Goal: Information Seeking & Learning: Find specific fact

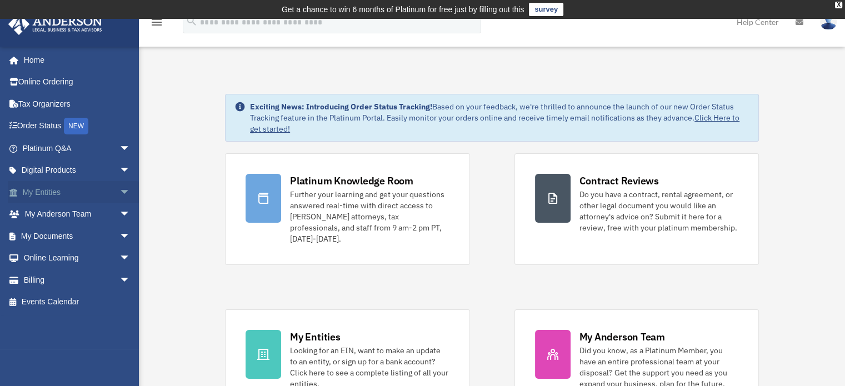
click at [81, 187] on link "My Entities arrow_drop_down" at bounding box center [77, 192] width 139 height 22
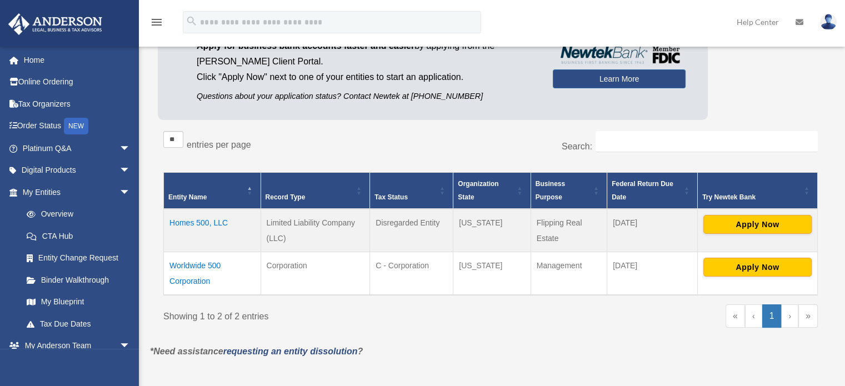
scroll to position [132, 0]
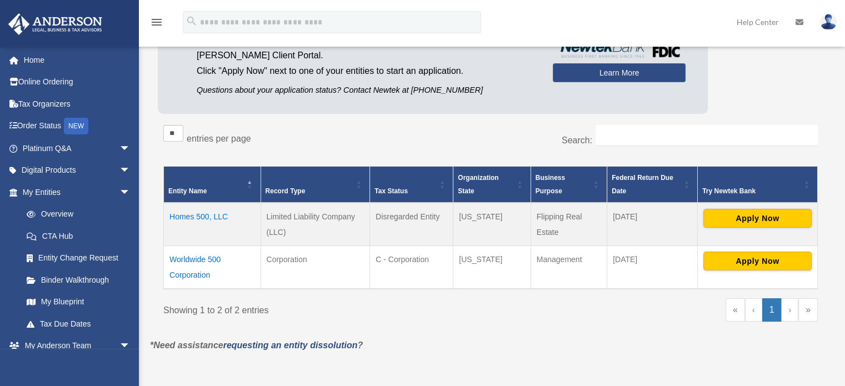
click at [180, 215] on td "Homes 500, LLC" at bounding box center [212, 224] width 97 height 43
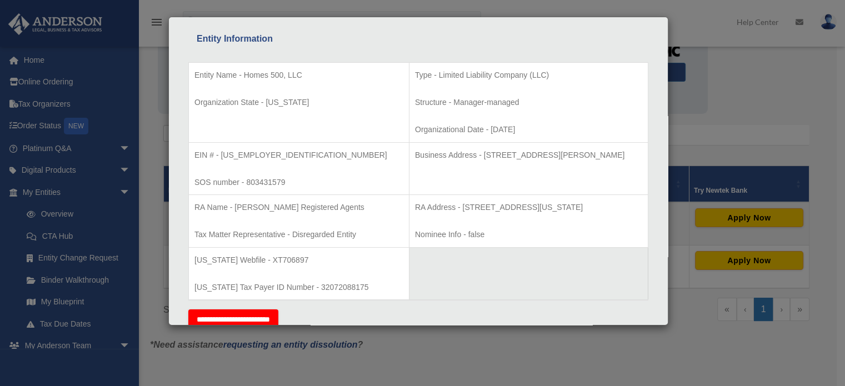
scroll to position [182, 0]
drag, startPoint x: 667, startPoint y: 96, endPoint x: 666, endPoint y: 90, distance: 6.3
click at [666, 90] on div "Details × Articles Sent" at bounding box center [418, 171] width 500 height 309
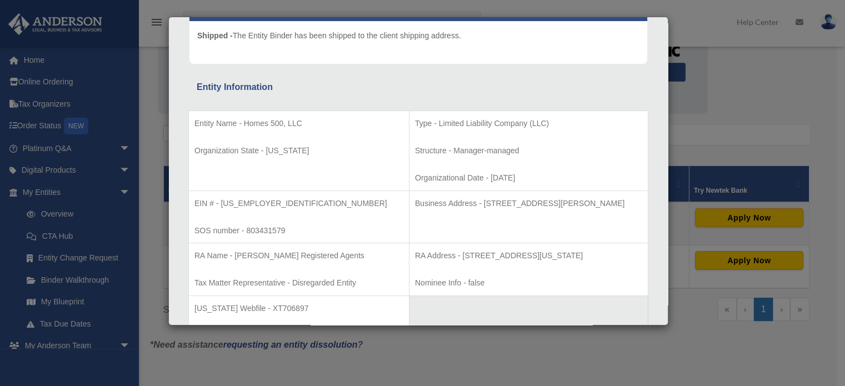
scroll to position [140, 0]
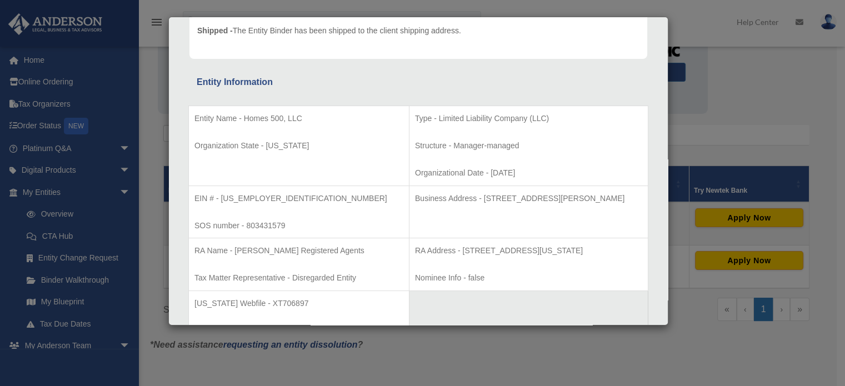
drag, startPoint x: 623, startPoint y: 195, endPoint x: 445, endPoint y: 194, distance: 177.1
click at [445, 194] on p "Business Address - 3225 McLeod Dr, Suite 100, Las Vegas, NV 89121" at bounding box center [528, 199] width 227 height 14
copy p "3225 McLeod Dr, Suite 100, Las Vegas, NV 89121"
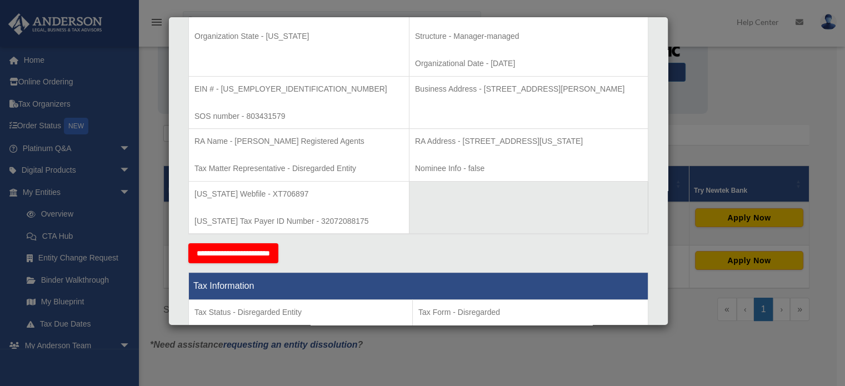
scroll to position [252, 0]
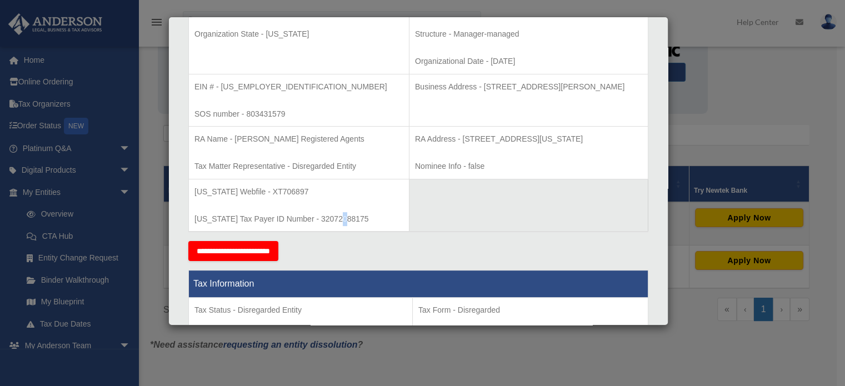
drag, startPoint x: 345, startPoint y: 217, endPoint x: 337, endPoint y: 217, distance: 8.3
click at [338, 217] on p "Texas Tax Payer ID Number - 32072088175" at bounding box center [298, 219] width 209 height 14
click at [399, 225] on table "Entity Name - Homes 500, LLC Organization State - Texas Type - Limited Liabilit…" at bounding box center [418, 113] width 460 height 238
click at [398, 215] on table "Entity Name - Homes 500, LLC Organization State - Texas Type - Limited Liabilit…" at bounding box center [418, 113] width 460 height 238
click at [354, 221] on p "Texas Tax Payer ID Number - 32072088175" at bounding box center [298, 219] width 209 height 14
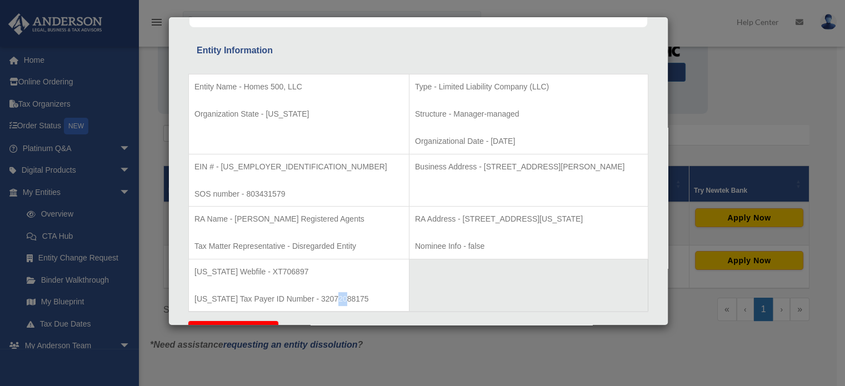
scroll to position [168, 0]
